Goal: Task Accomplishment & Management: Manage account settings

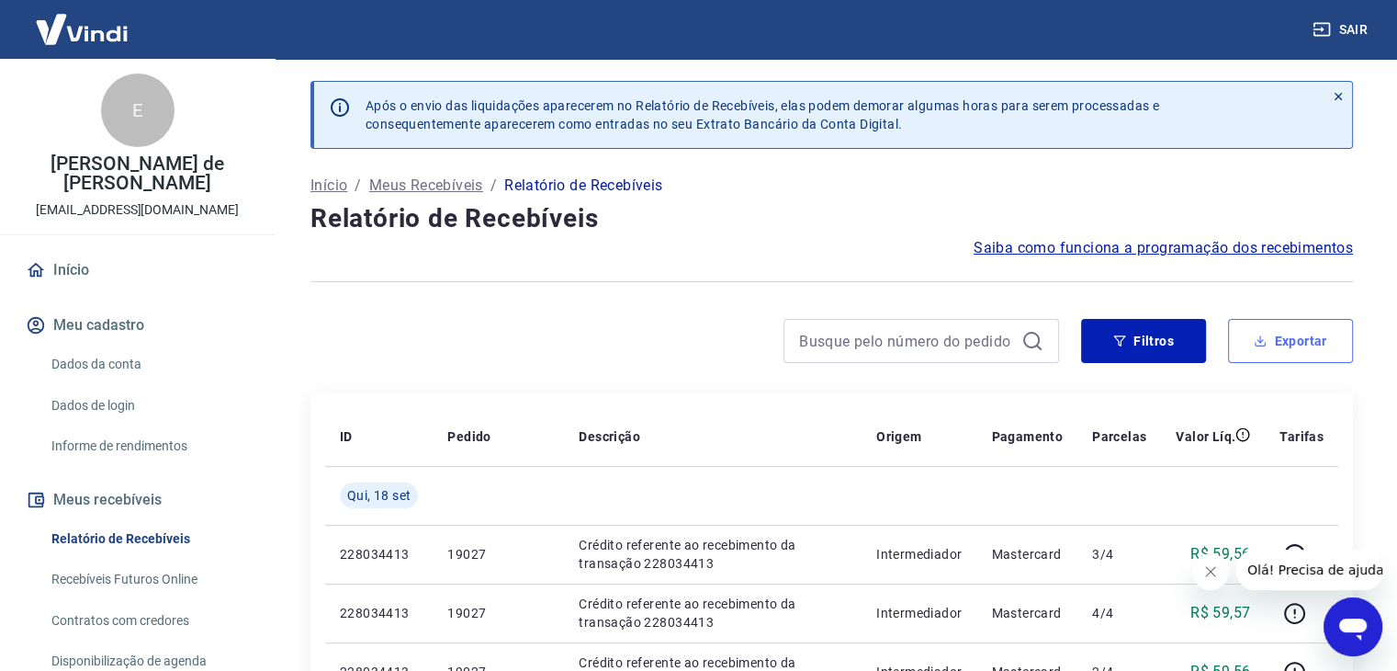
click at [1267, 333] on button "Exportar" at bounding box center [1290, 341] width 125 height 44
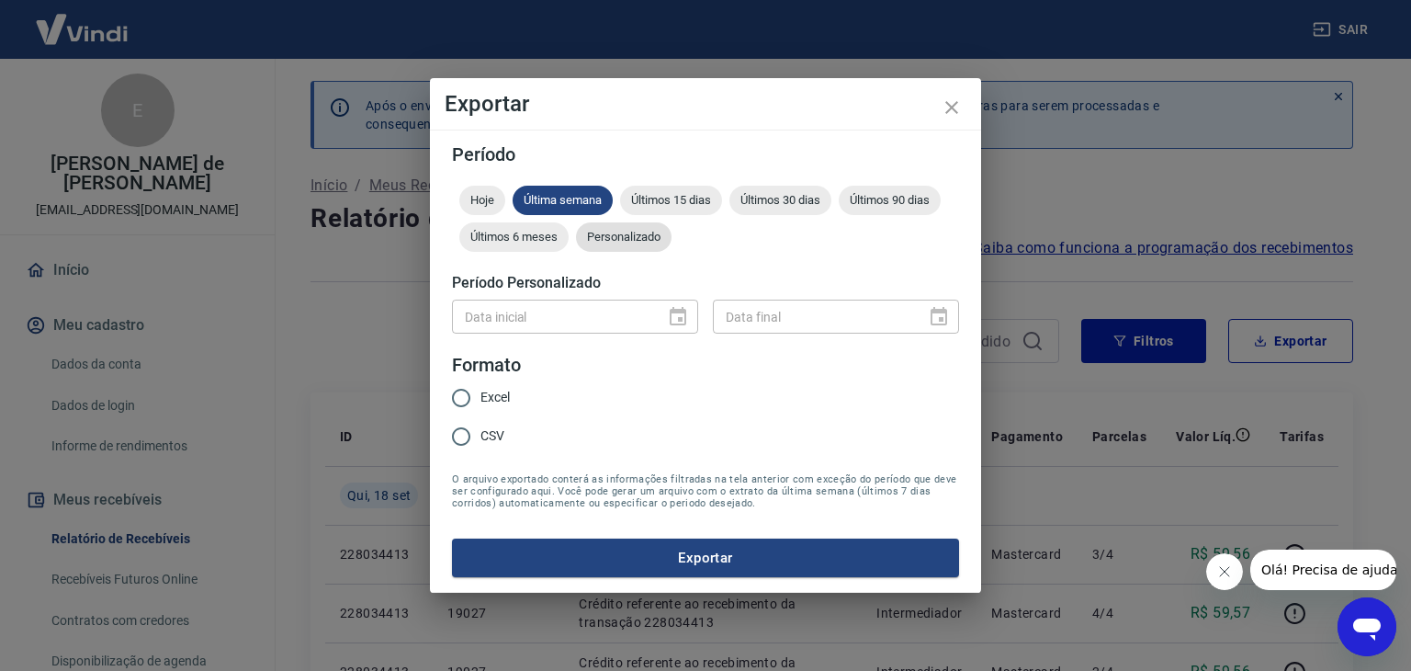
drag, startPoint x: 635, startPoint y: 234, endPoint x: 632, endPoint y: 246, distance: 12.3
click at [635, 233] on span "Personalizado" at bounding box center [624, 237] width 96 height 14
type input "DD/MM/YYYY"
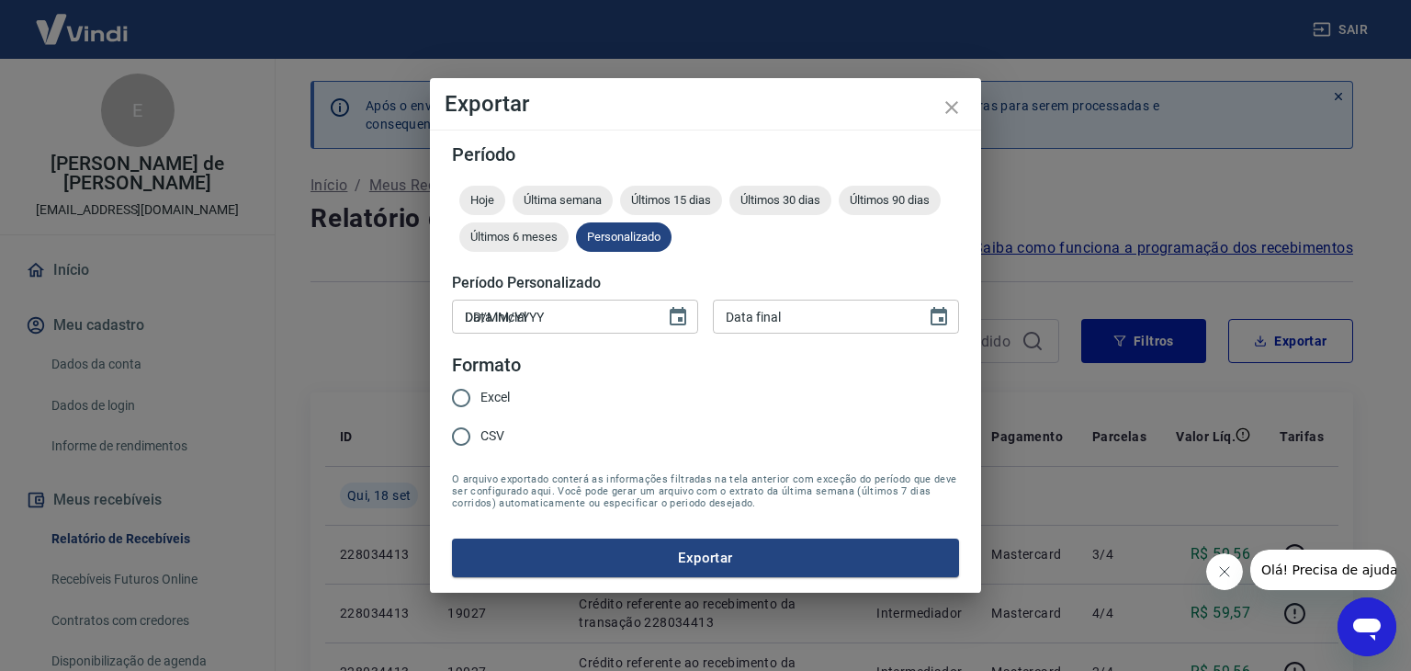
click at [623, 325] on input "DD/MM/YYYY" at bounding box center [552, 316] width 200 height 34
click at [668, 317] on icon "Choose date" at bounding box center [678, 317] width 22 height 22
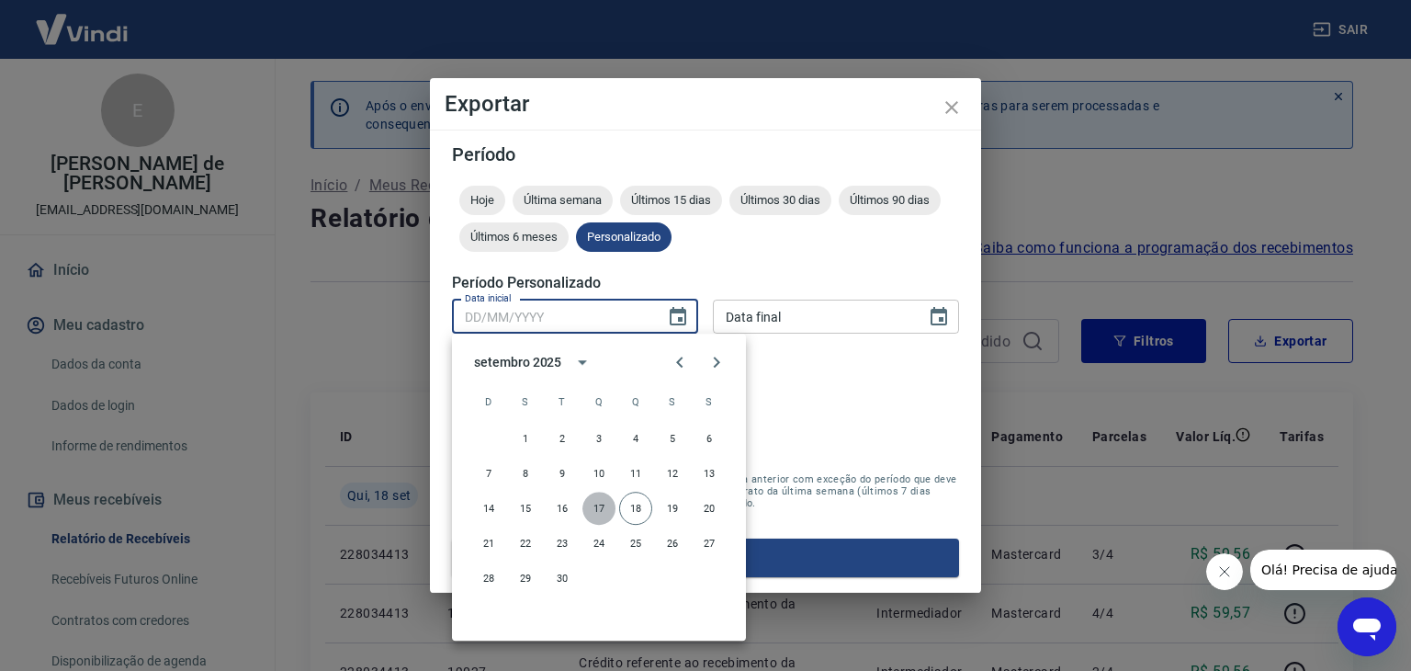
click at [592, 504] on button "17" at bounding box center [598, 507] width 33 height 33
type input "[DATE]"
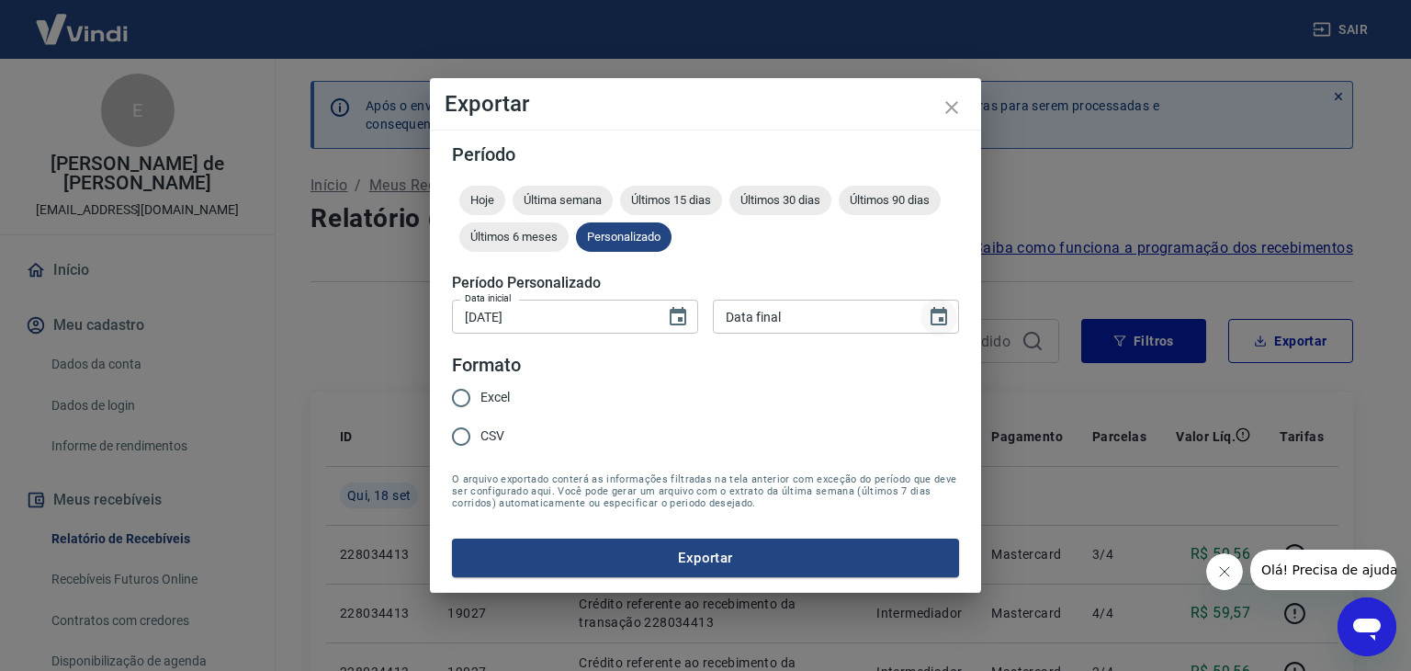
click at [937, 316] on icon "Choose date" at bounding box center [939, 317] width 22 height 22
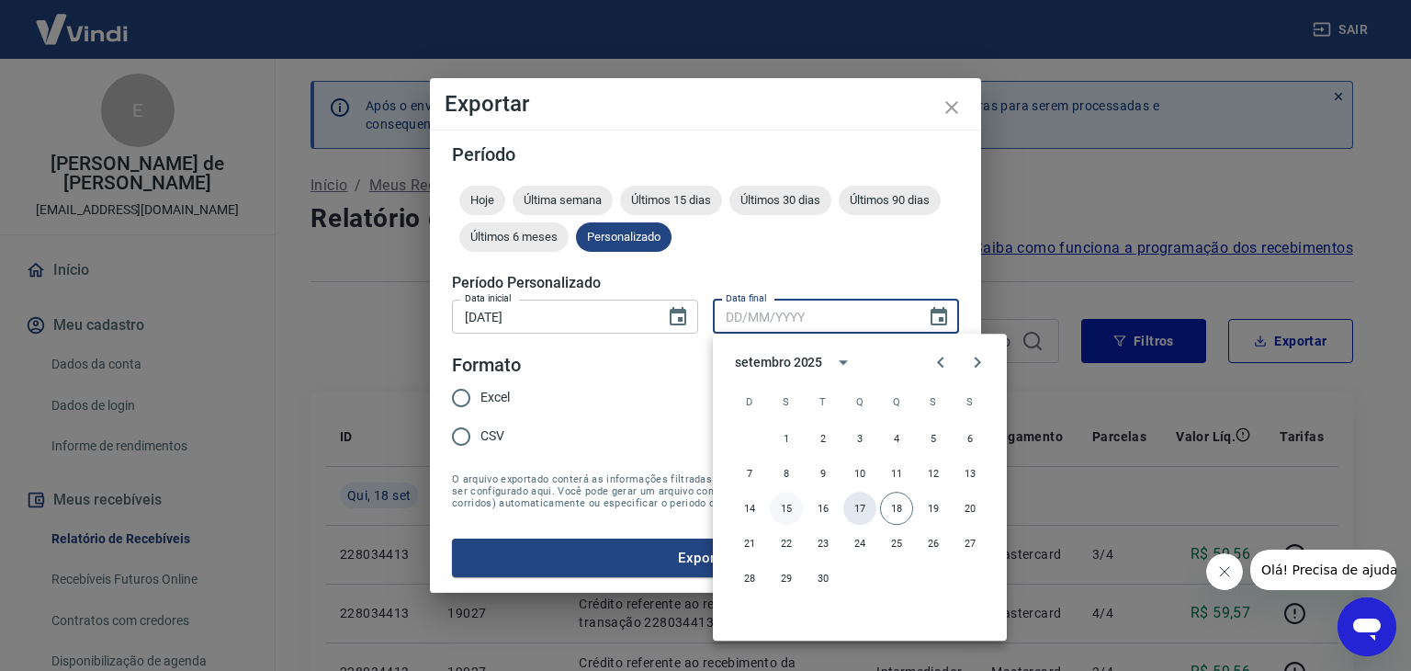
drag, startPoint x: 864, startPoint y: 513, endPoint x: 775, endPoint y: 501, distance: 89.9
click at [863, 511] on button "17" at bounding box center [859, 507] width 33 height 33
type input "[DATE]"
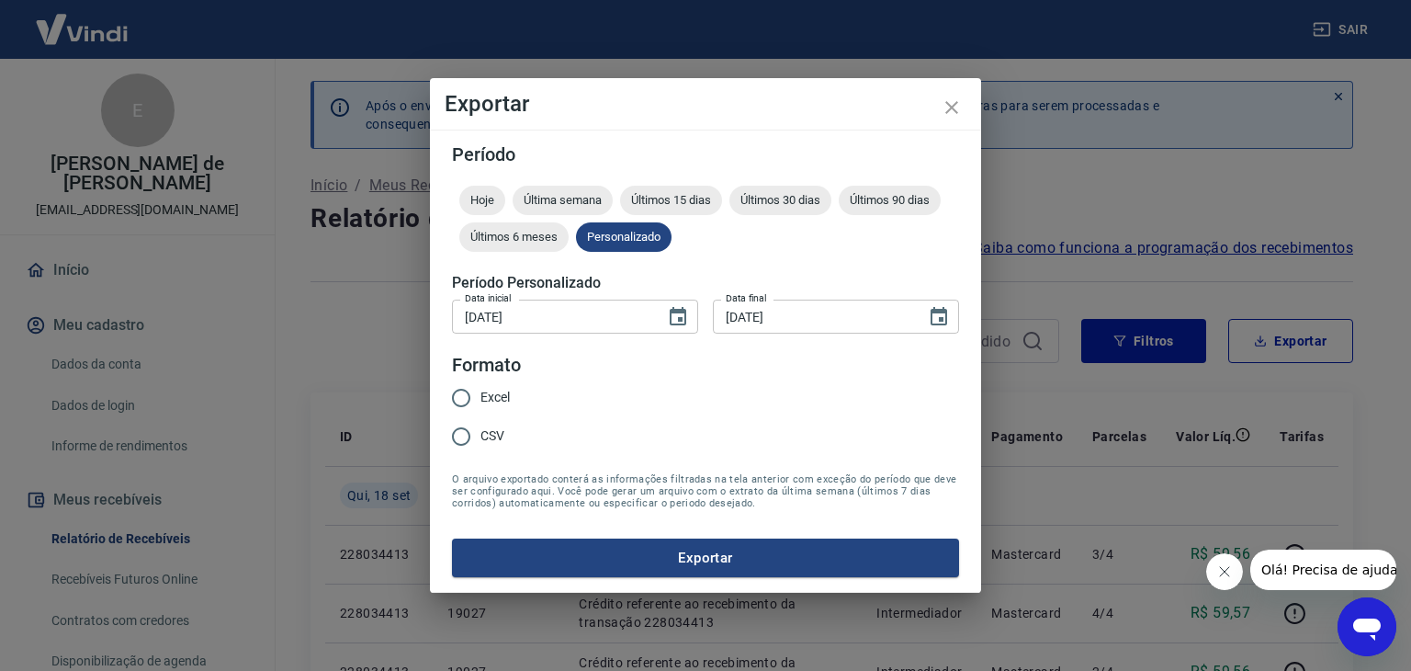
click at [467, 399] on input "Excel" at bounding box center [461, 397] width 39 height 39
radio input "true"
drag, startPoint x: 676, startPoint y: 549, endPoint x: 691, endPoint y: 548, distance: 14.7
click at [678, 549] on button "Exportar" at bounding box center [705, 557] width 507 height 39
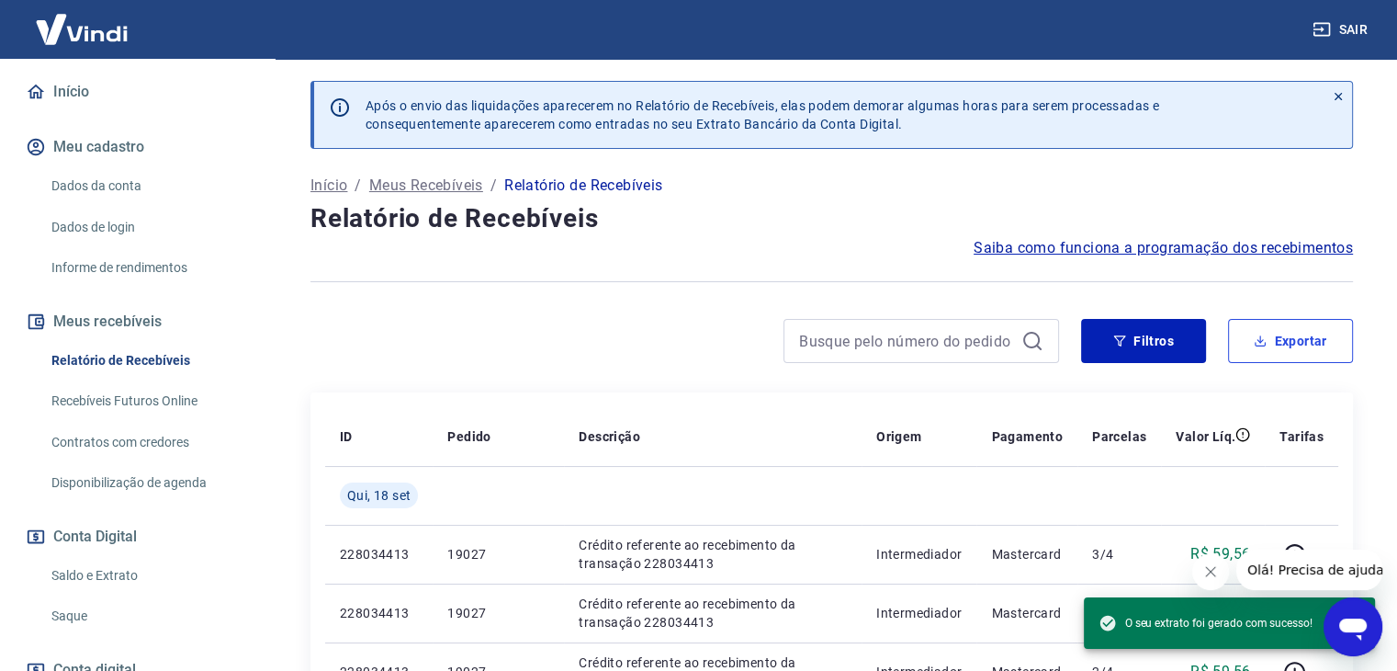
scroll to position [307, 0]
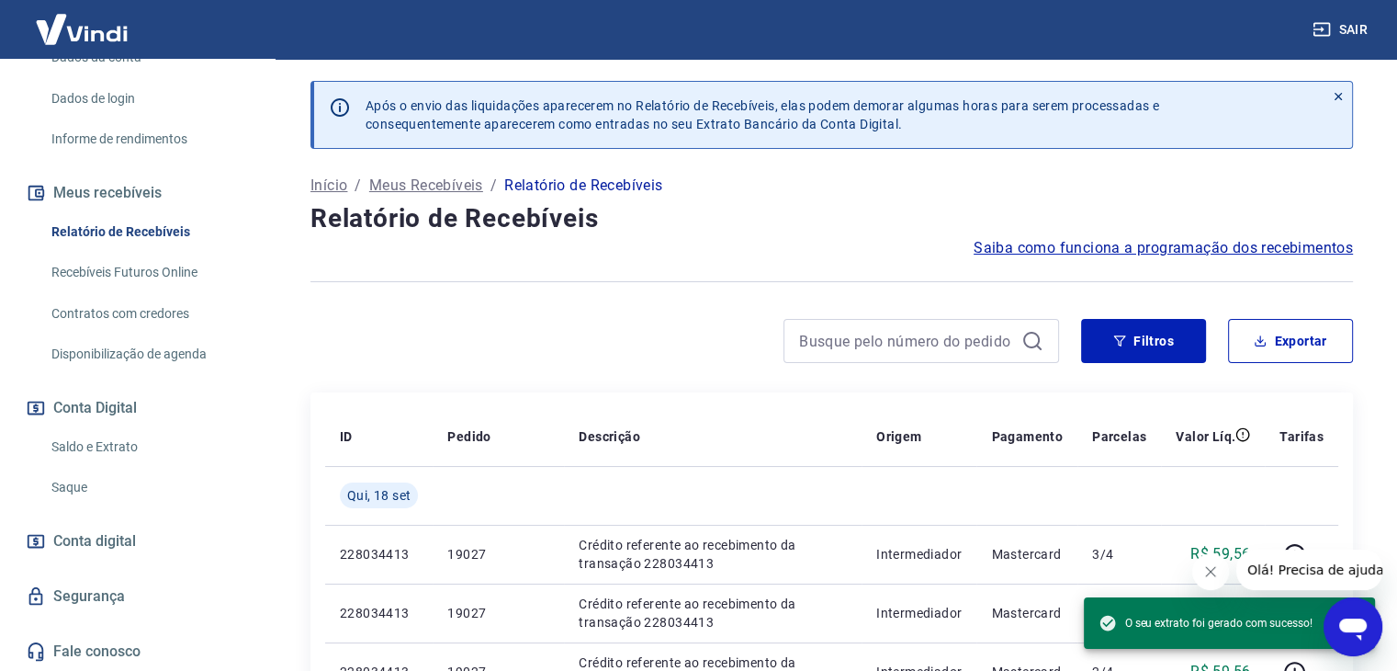
click at [133, 442] on link "Saldo e Extrato" at bounding box center [148, 447] width 209 height 38
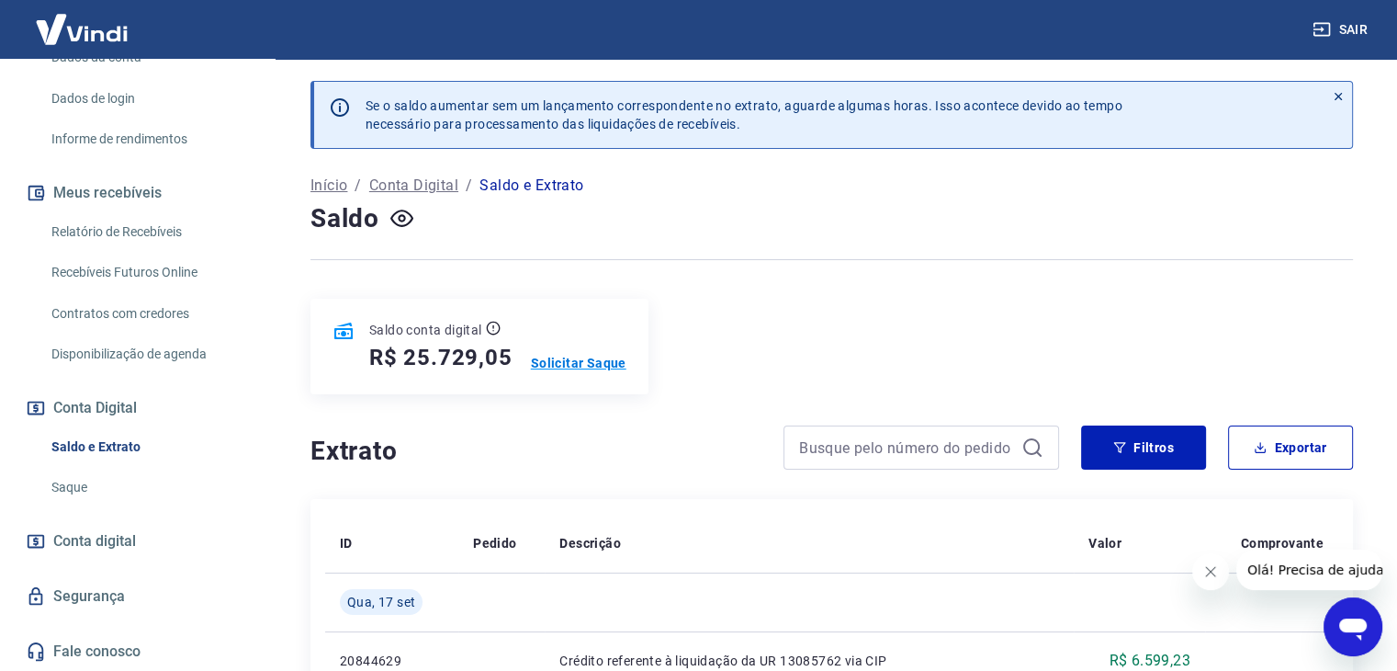
click at [577, 360] on p "Solicitar Saque" at bounding box center [579, 363] width 96 height 18
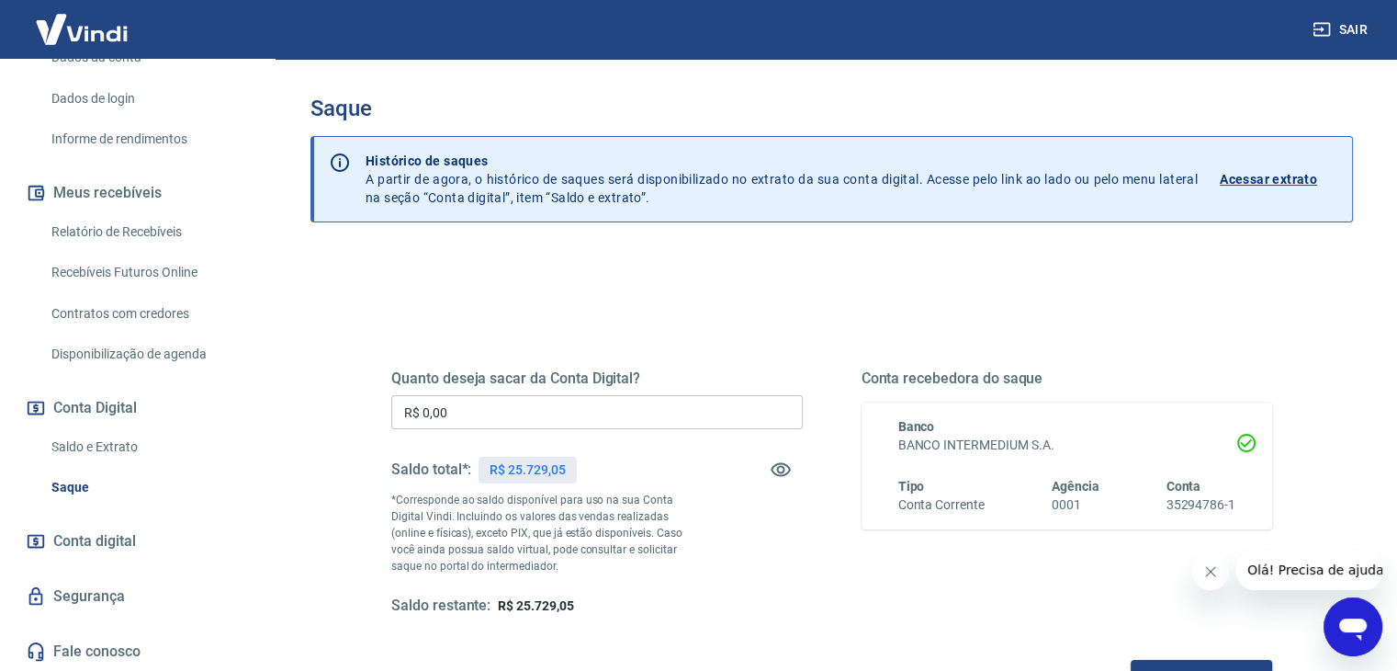
click at [584, 407] on input "R$ 0,00" at bounding box center [597, 412] width 412 height 34
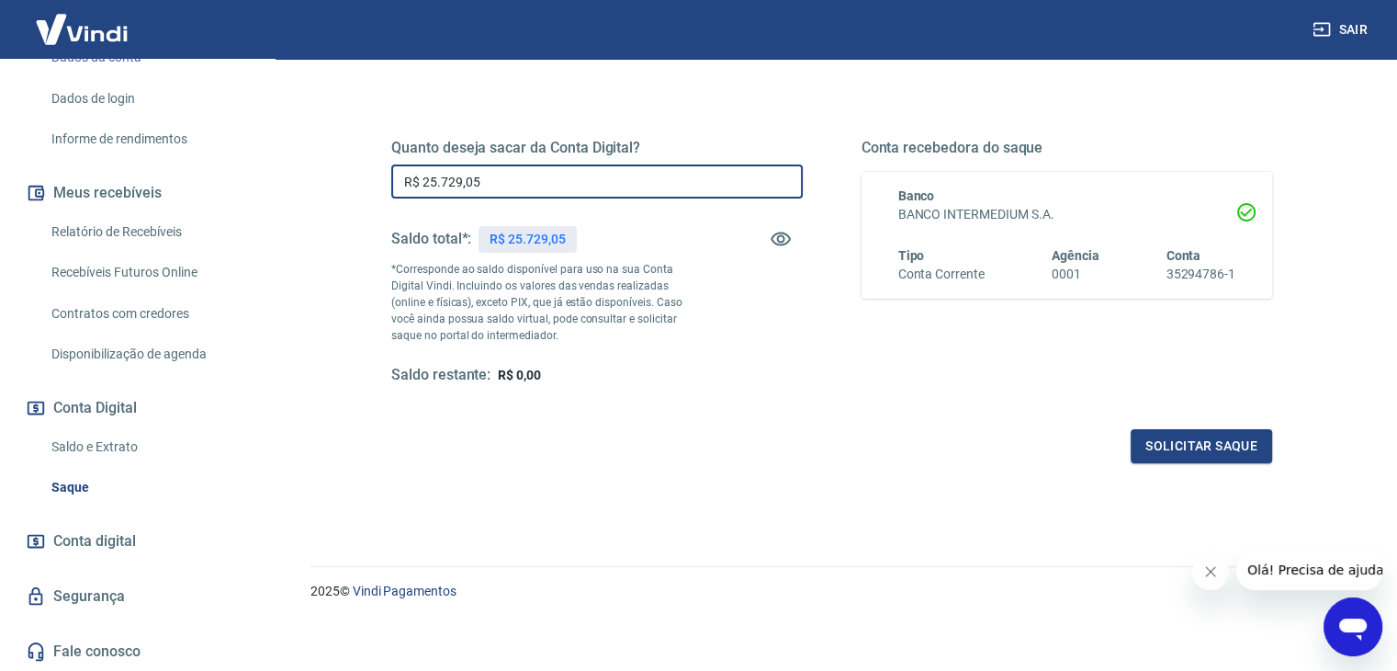
scroll to position [237, 0]
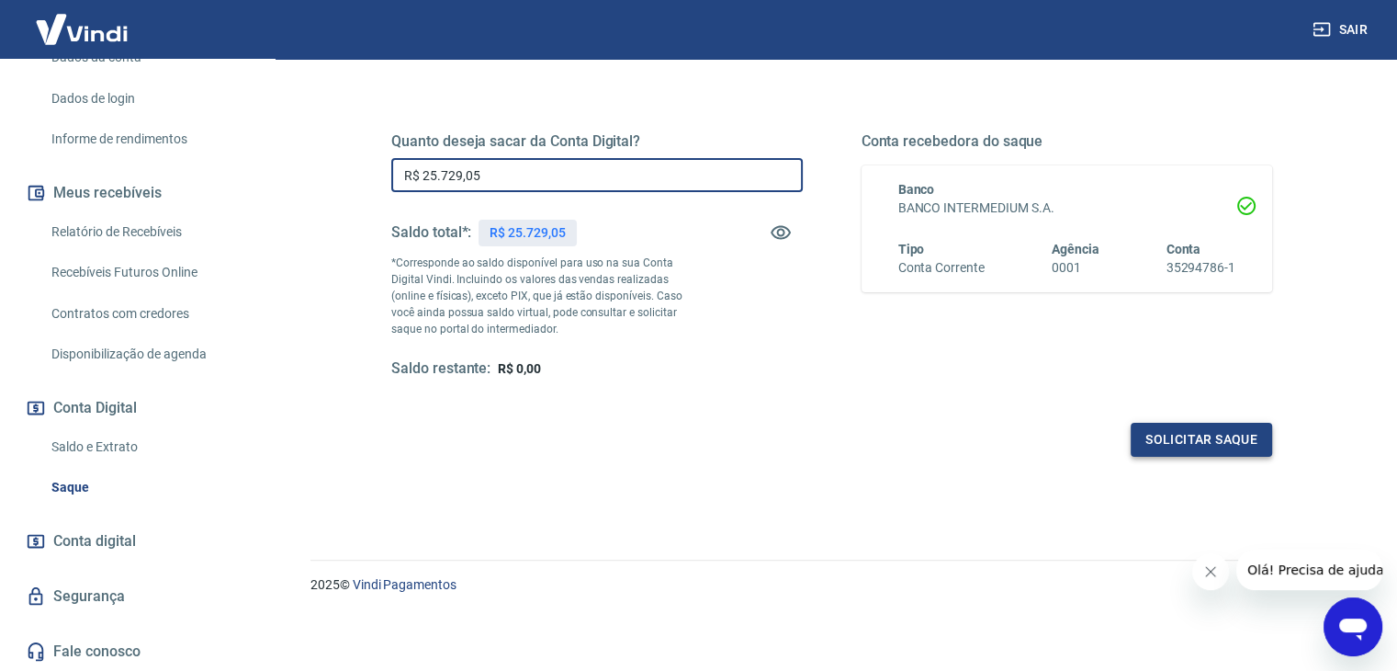
type input "R$ 25.729,05"
click at [1179, 435] on button "Solicitar saque" at bounding box center [1201, 440] width 141 height 34
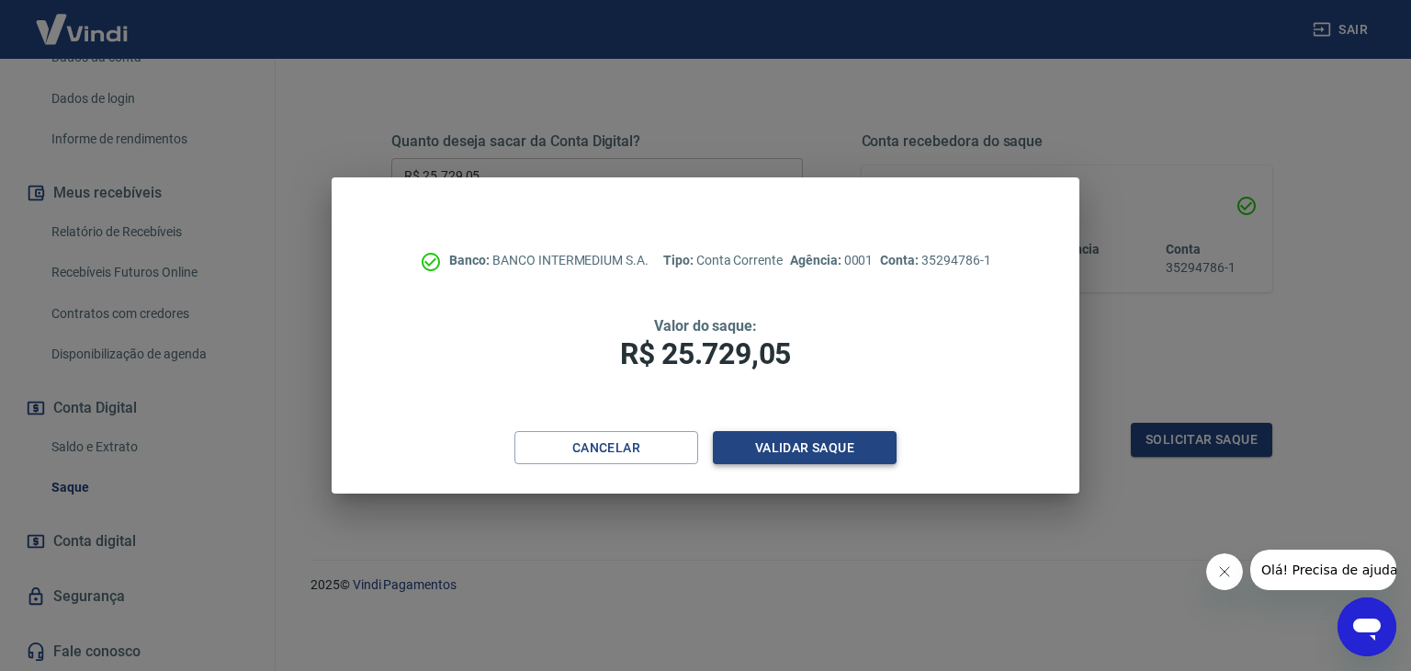
click at [825, 445] on button "Validar saque" at bounding box center [805, 448] width 184 height 34
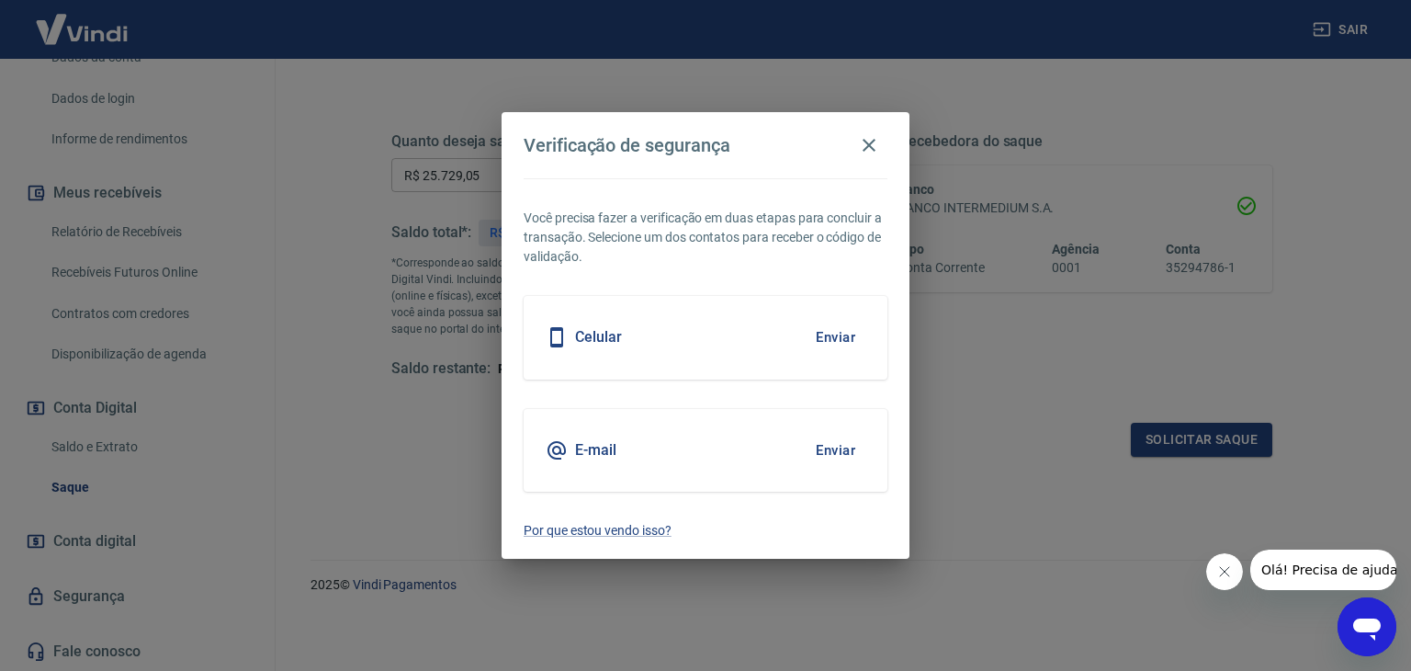
click at [838, 337] on button "Enviar" at bounding box center [836, 337] width 60 height 39
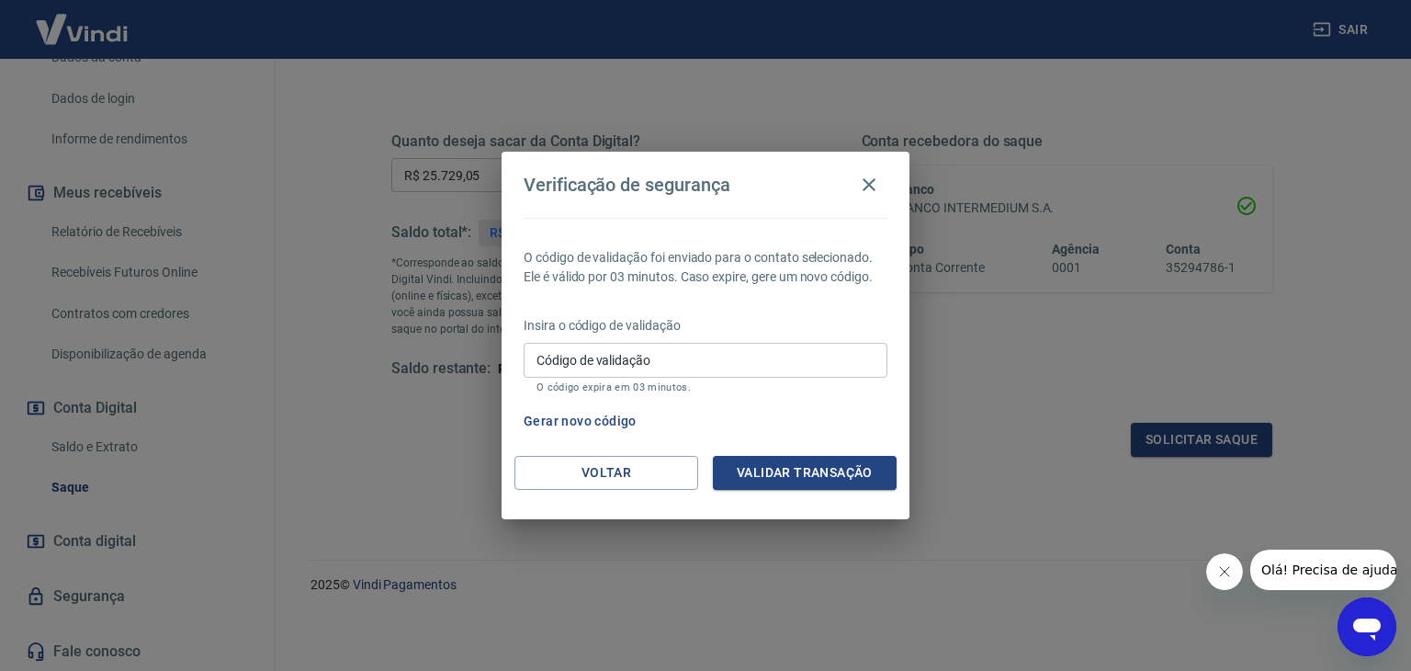
click at [592, 421] on button "Gerar novo código" at bounding box center [580, 421] width 128 height 34
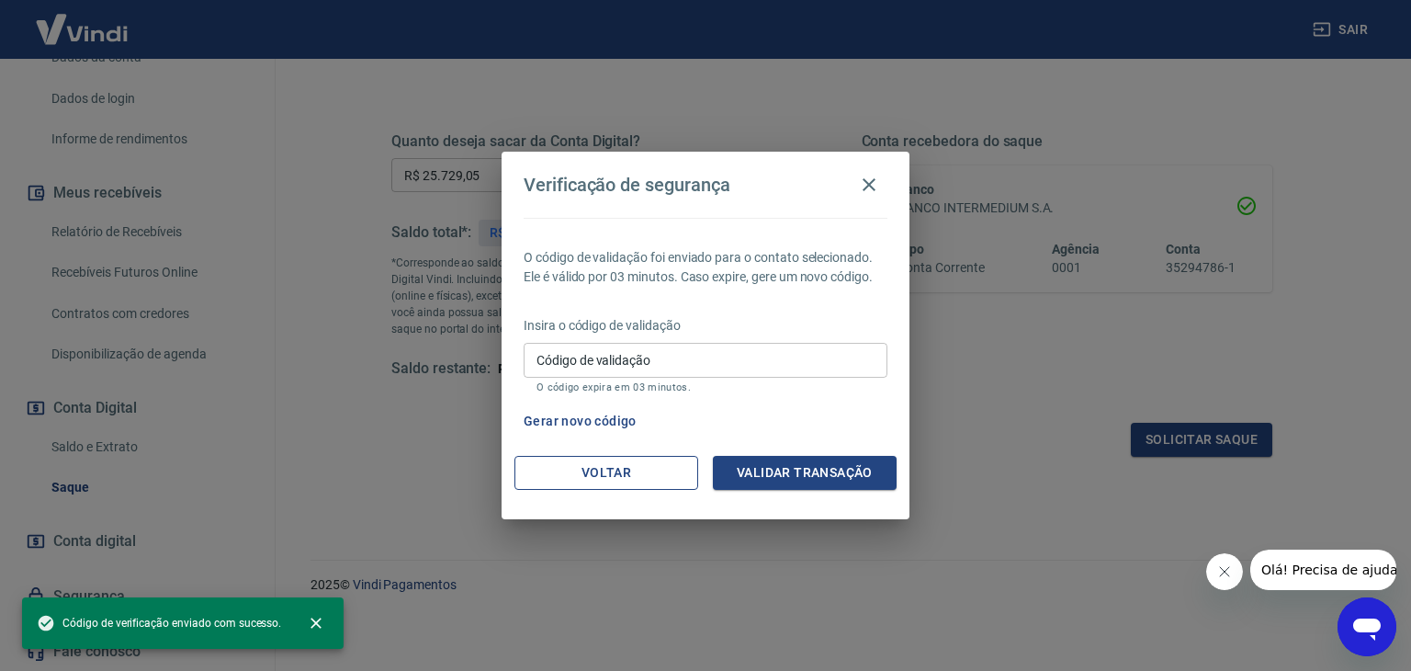
click at [609, 465] on button "Voltar" at bounding box center [606, 473] width 184 height 34
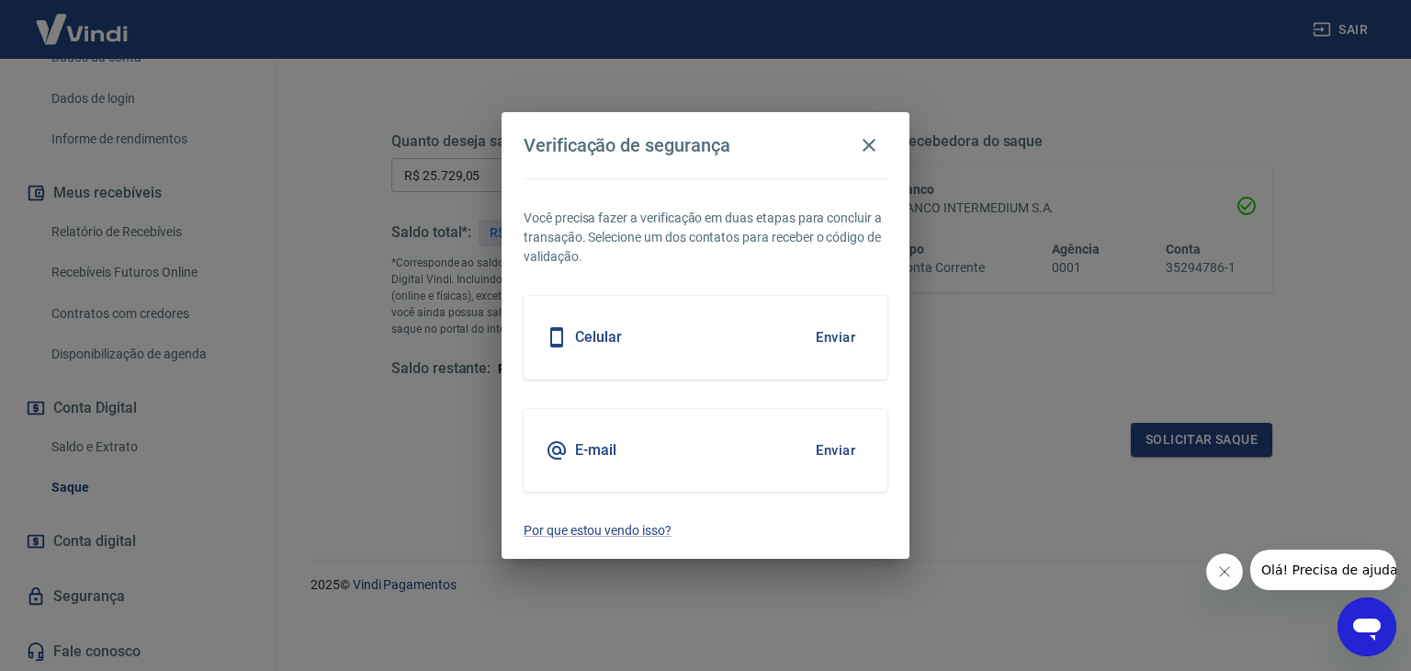
click at [826, 453] on button "Enviar" at bounding box center [836, 450] width 60 height 39
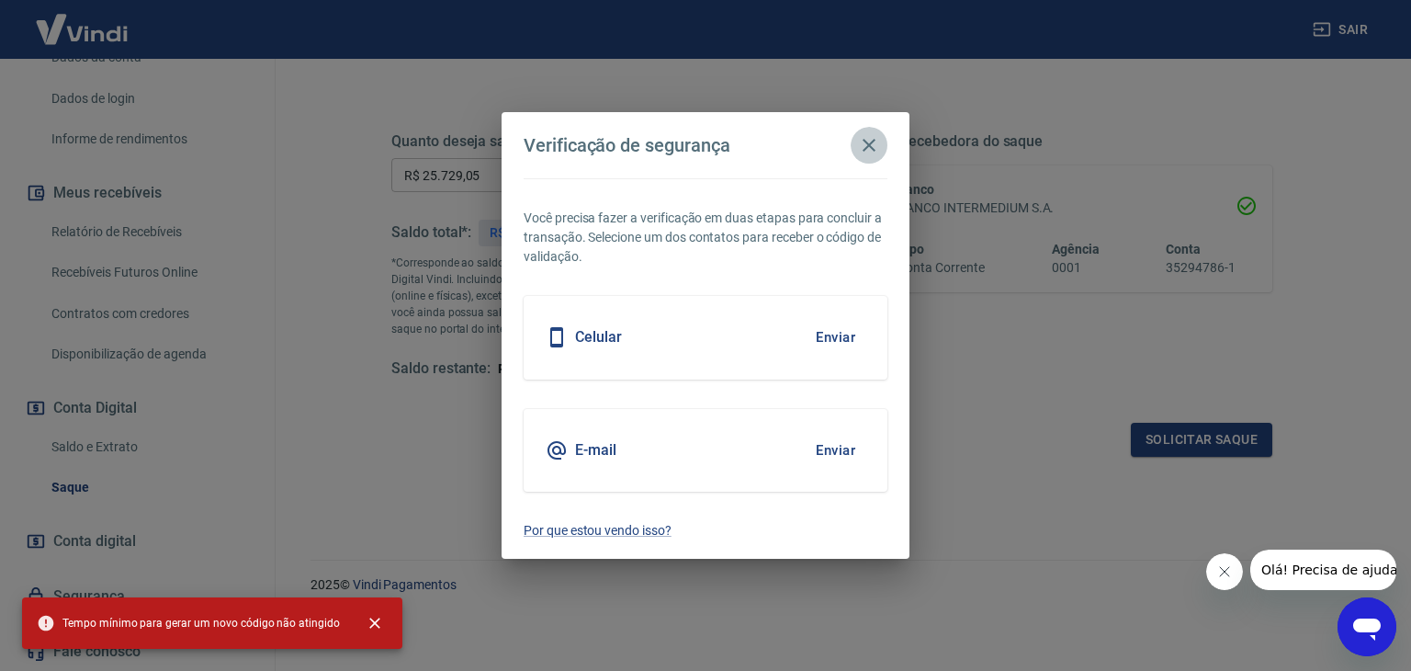
click at [871, 146] on icon "button" at bounding box center [869, 145] width 13 height 13
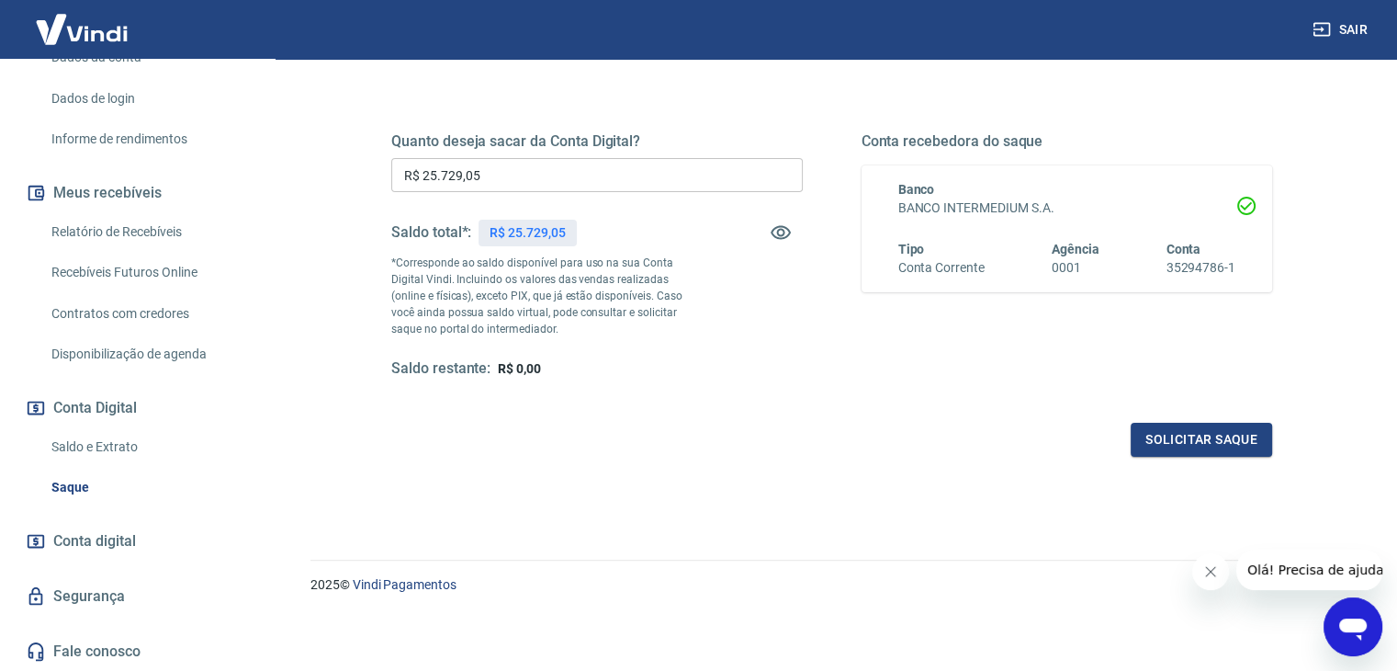
drag, startPoint x: 101, startPoint y: 446, endPoint x: 217, endPoint y: 438, distance: 116.0
click at [101, 446] on link "Saldo e Extrato" at bounding box center [148, 447] width 209 height 38
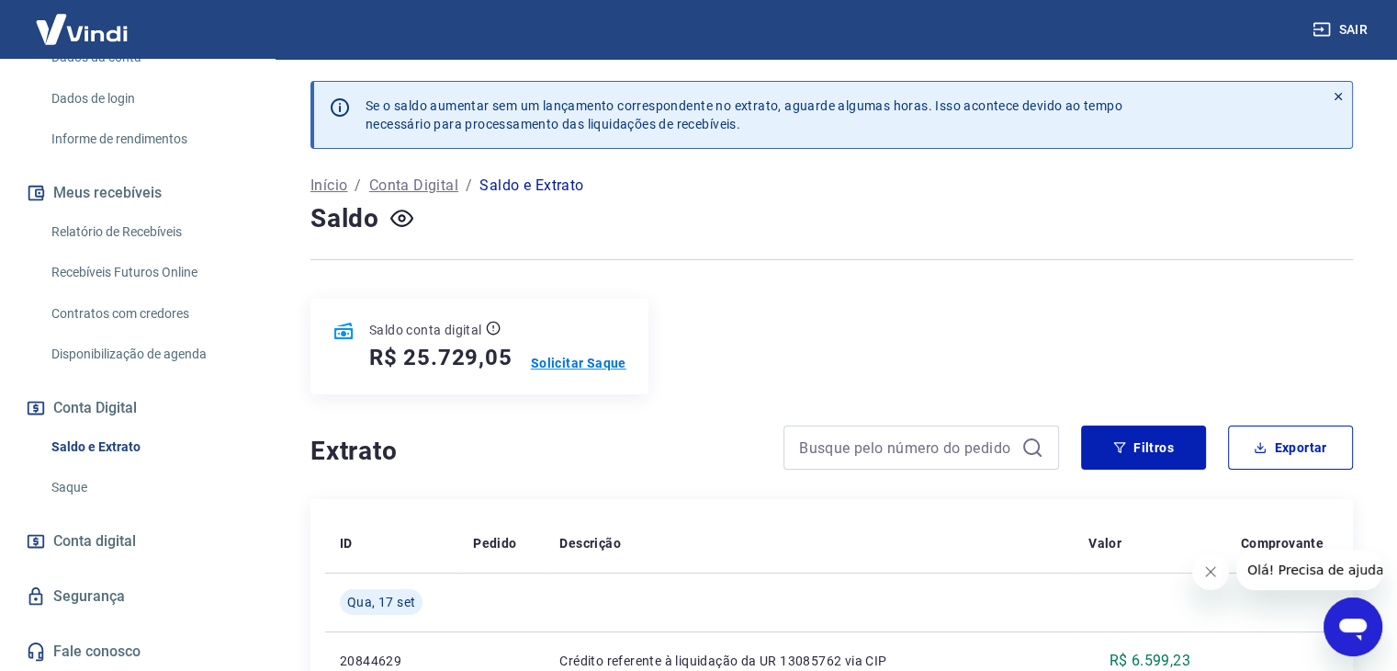
click at [574, 367] on p "Solicitar Saque" at bounding box center [579, 363] width 96 height 18
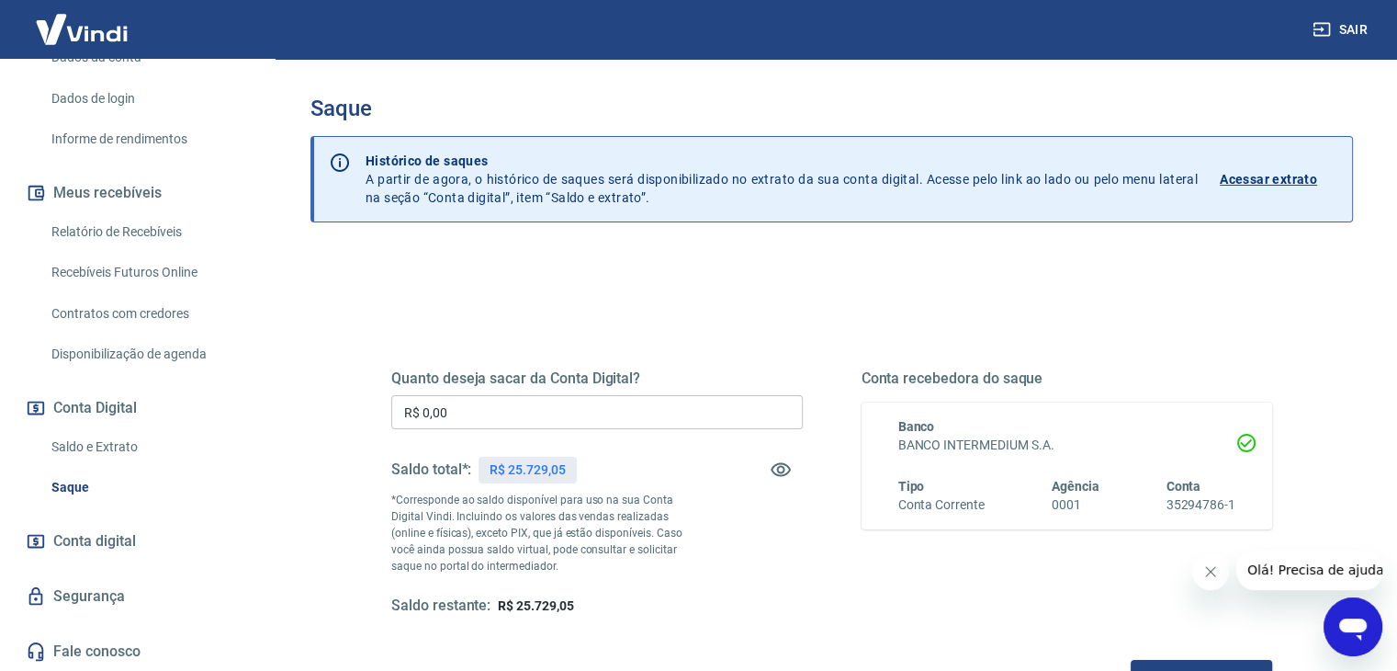
click at [547, 409] on input "R$ 0,00" at bounding box center [597, 412] width 412 height 34
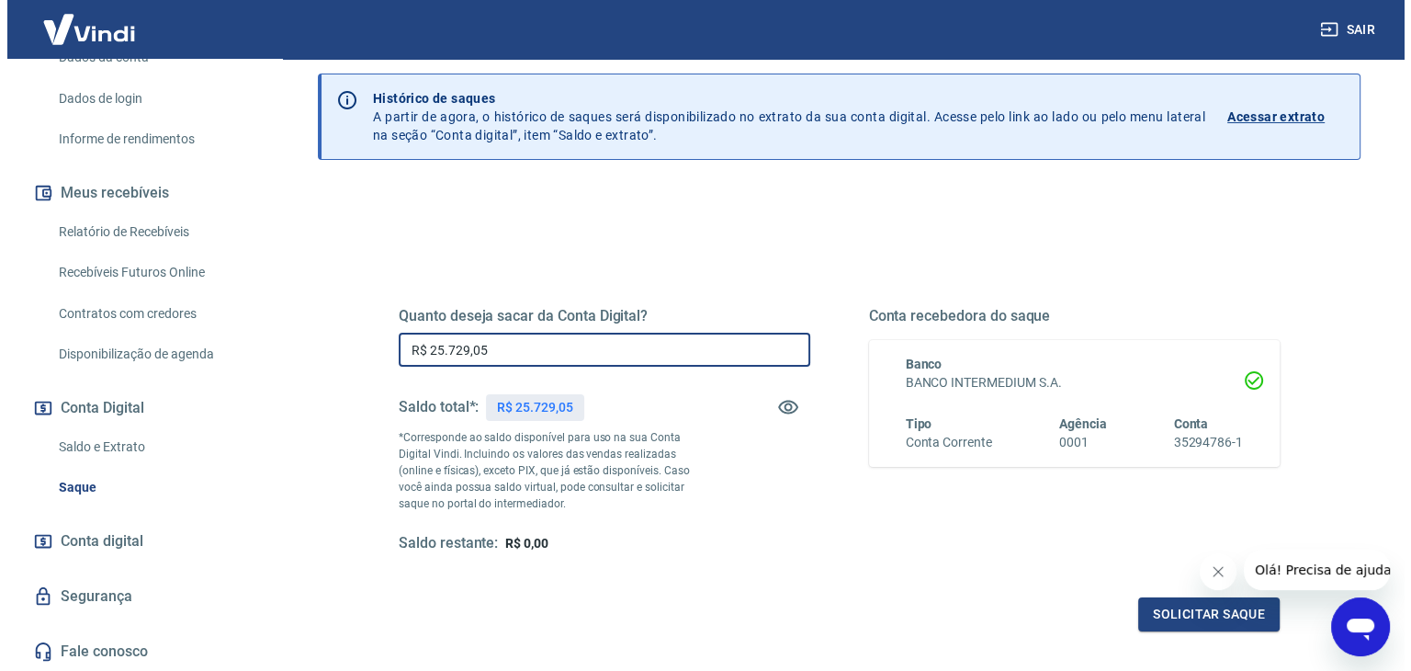
scroll to position [184, 0]
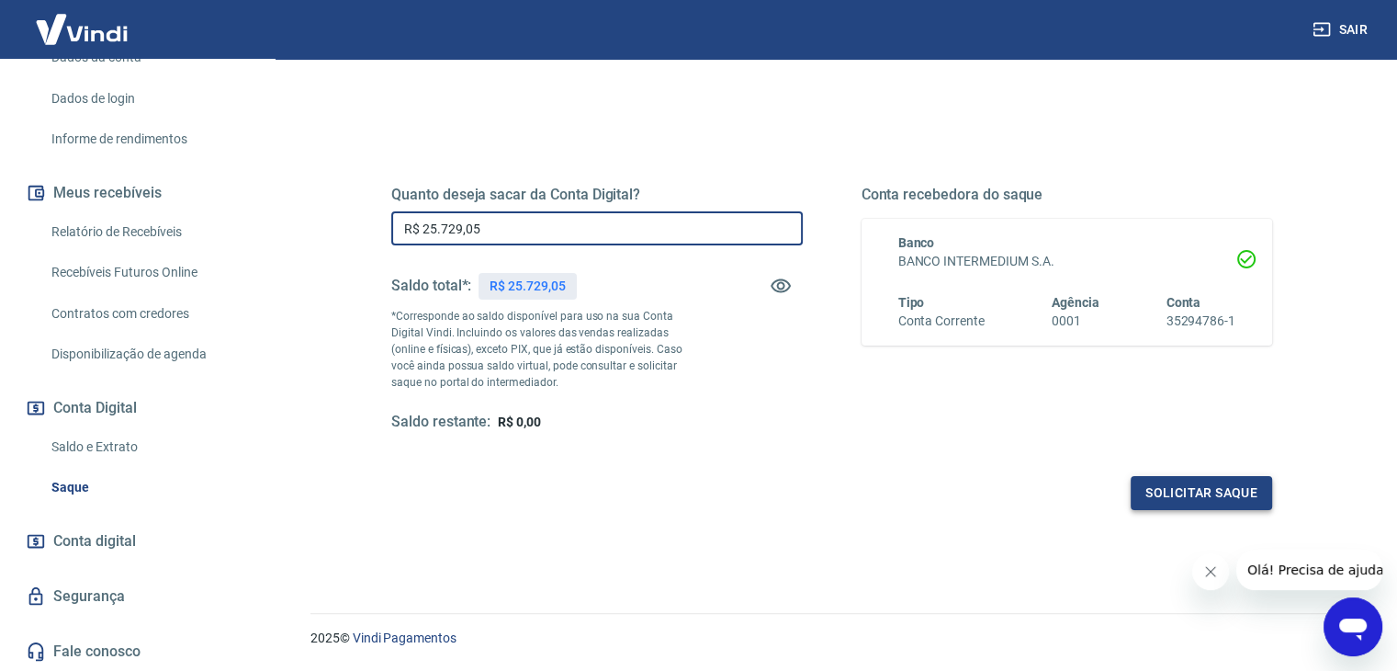
type input "R$ 25.729,05"
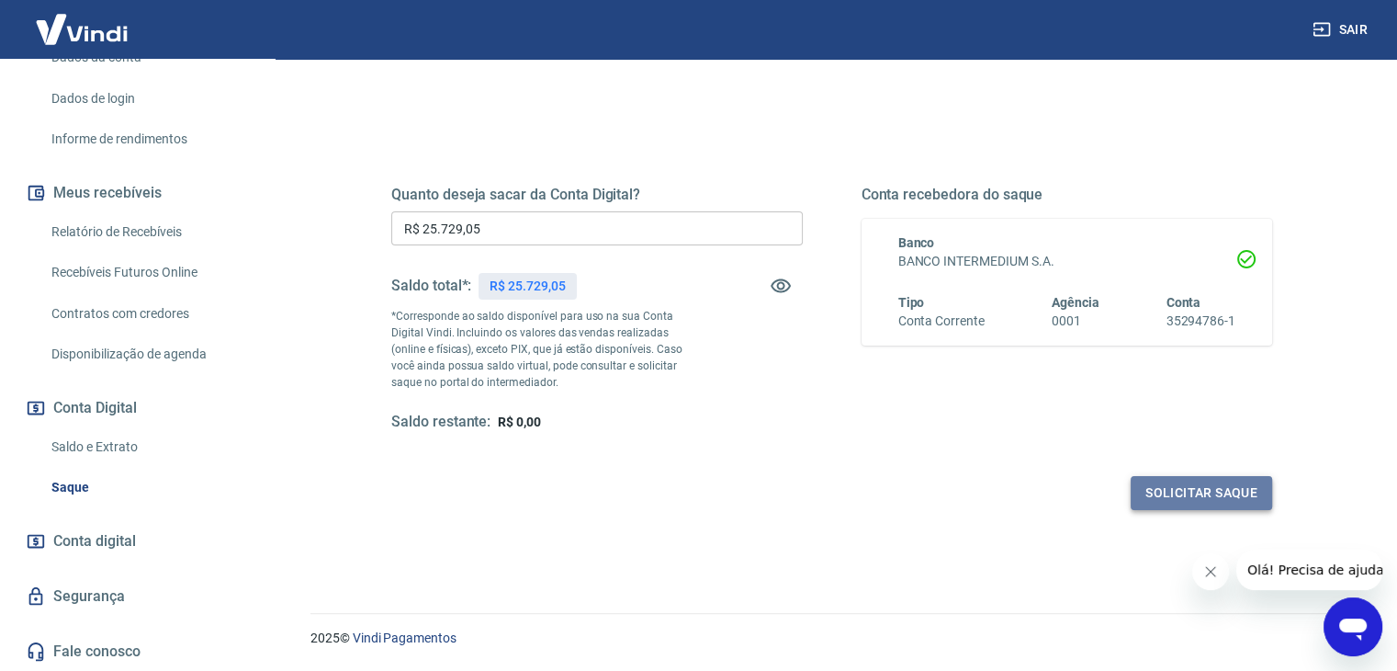
click at [1179, 491] on button "Solicitar saque" at bounding box center [1201, 493] width 141 height 34
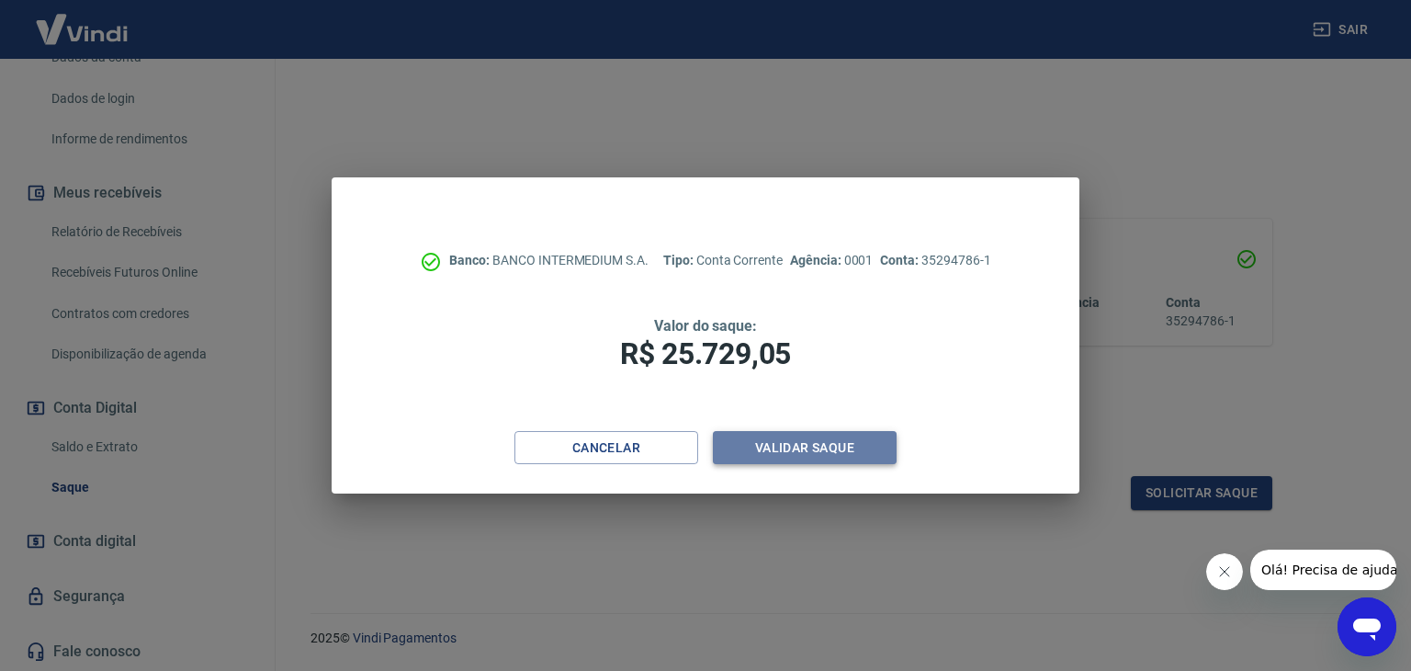
click at [801, 457] on button "Validar saque" at bounding box center [805, 448] width 184 height 34
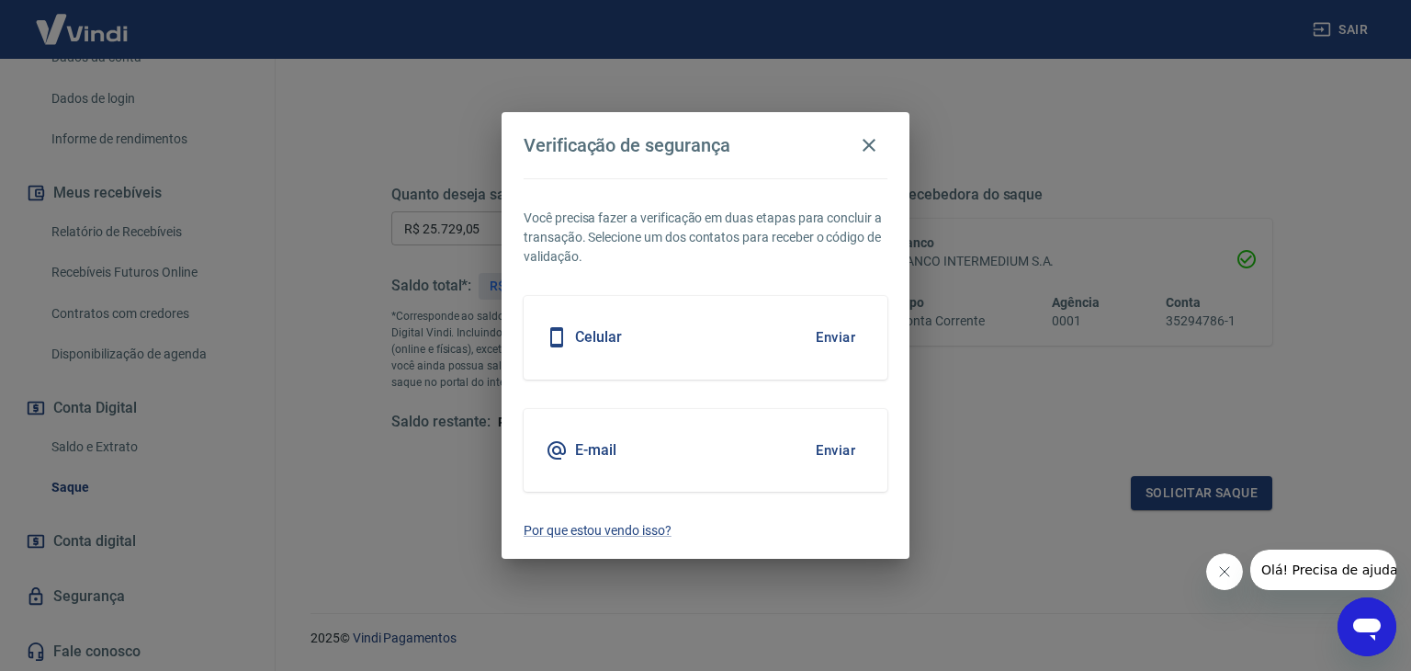
click at [845, 450] on button "Enviar" at bounding box center [836, 450] width 60 height 39
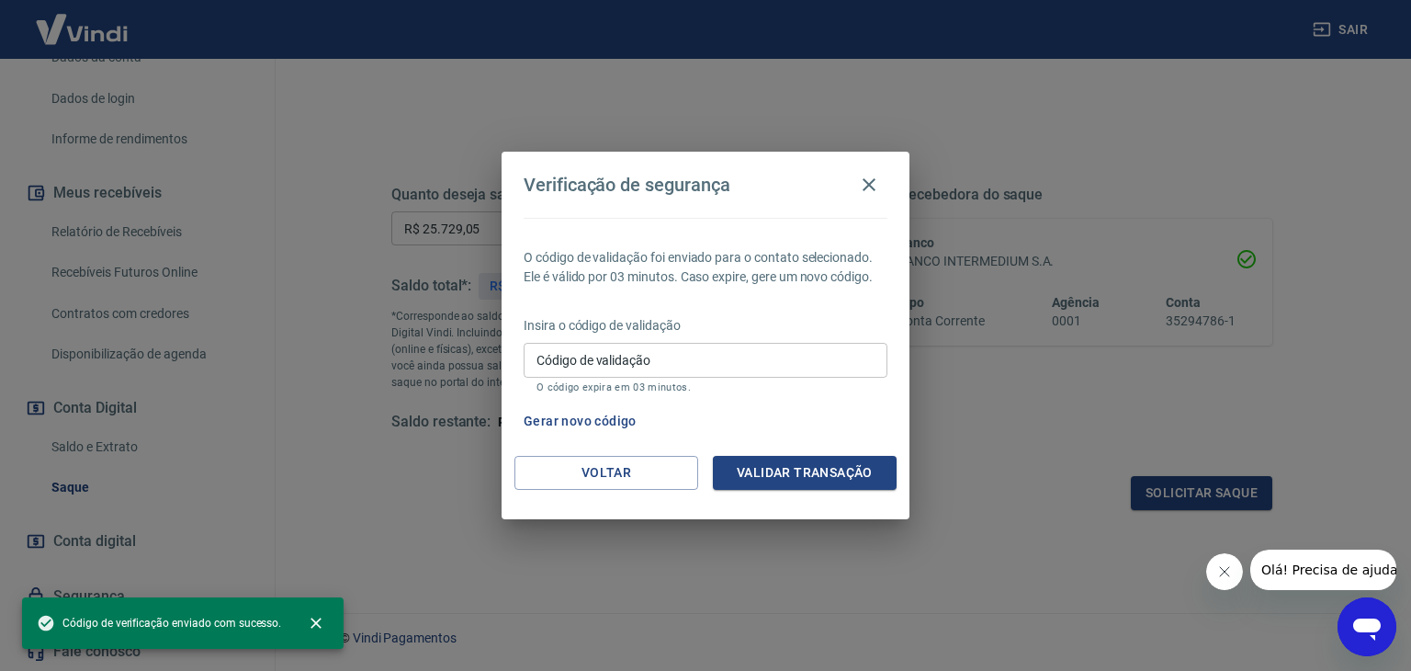
click at [649, 366] on input "Código de validação" at bounding box center [706, 360] width 364 height 34
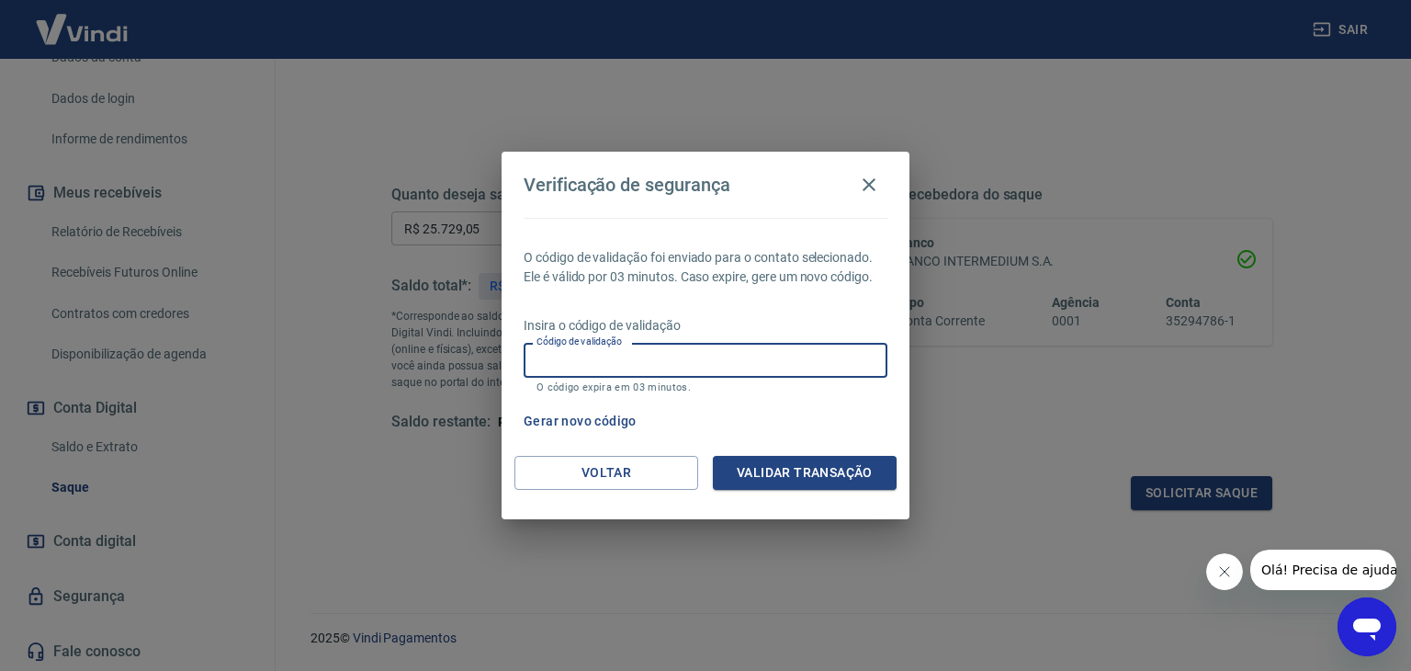
paste input "941574"
type input "941574"
click at [783, 479] on button "Validar transação" at bounding box center [805, 473] width 184 height 34
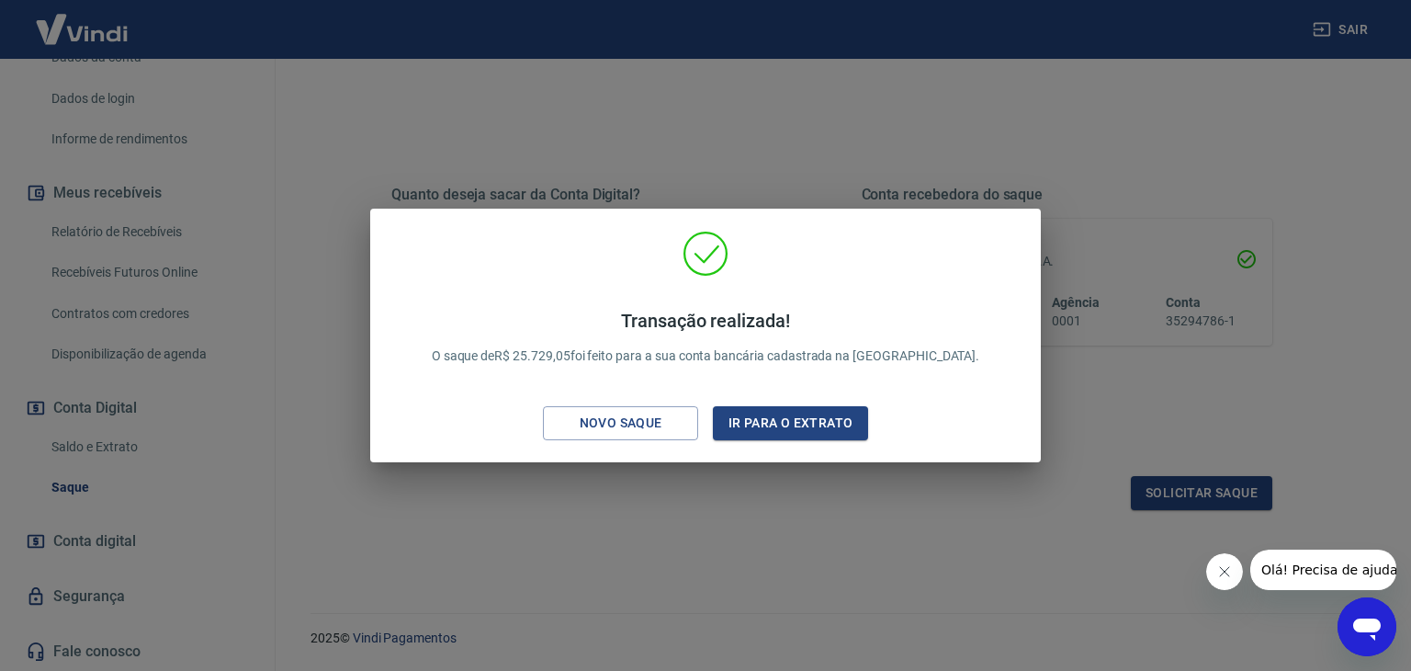
click at [1213, 569] on button "Fechar mensagem da empresa" at bounding box center [1223, 571] width 37 height 37
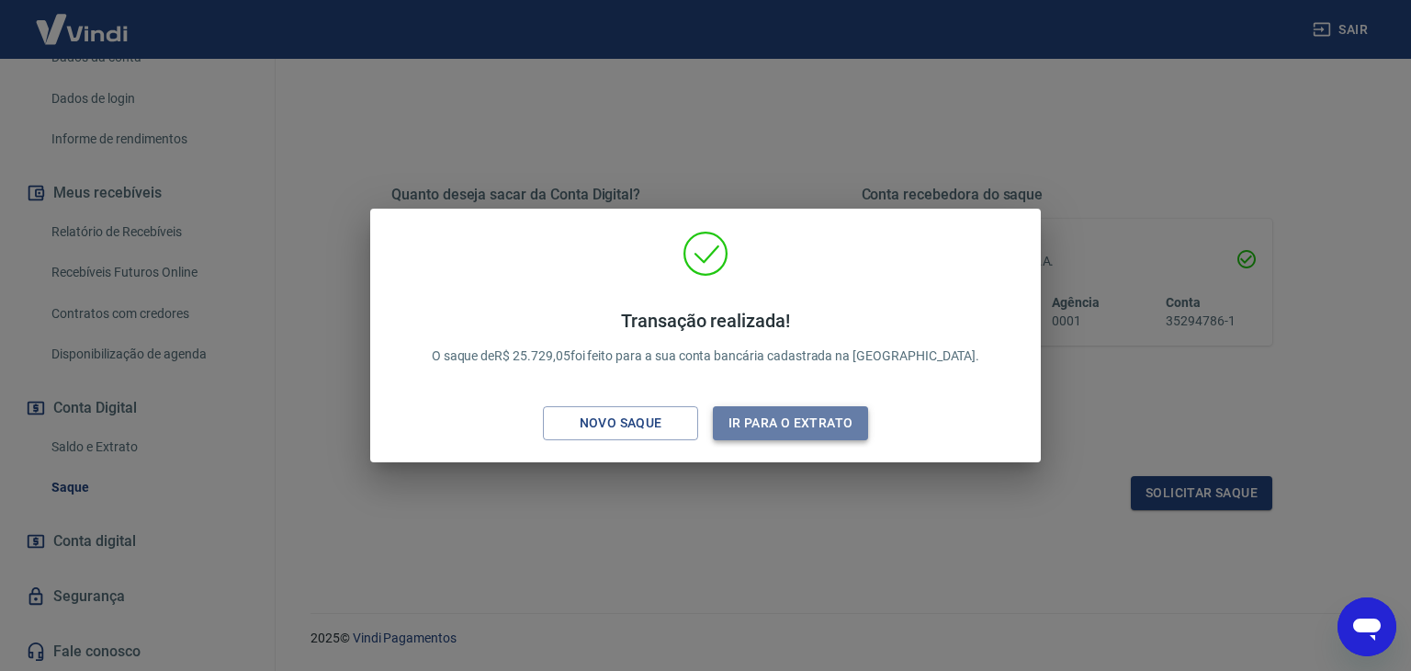
click at [813, 427] on button "Ir para o extrato" at bounding box center [790, 423] width 155 height 34
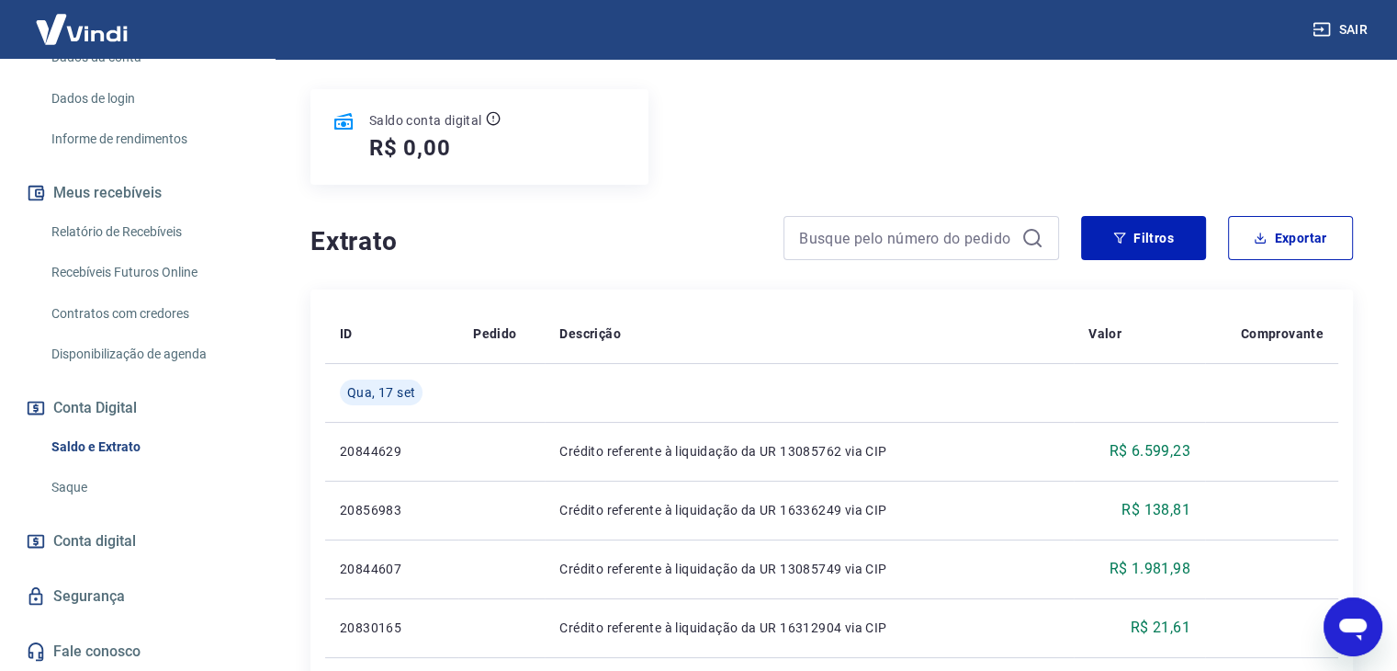
scroll to position [184, 0]
